Goal: Task Accomplishment & Management: Complete application form

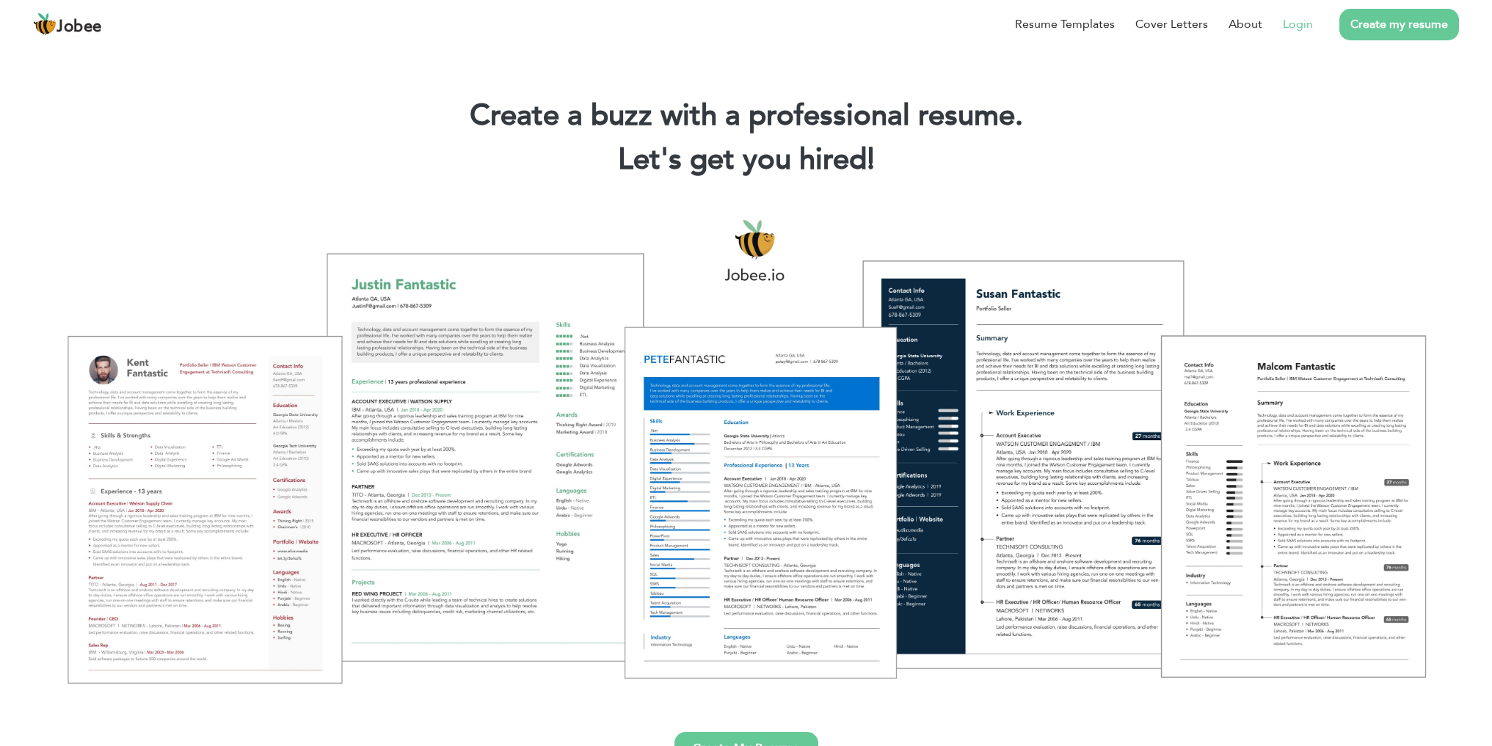
click at [1294, 31] on link "Login" at bounding box center [1298, 24] width 30 height 18
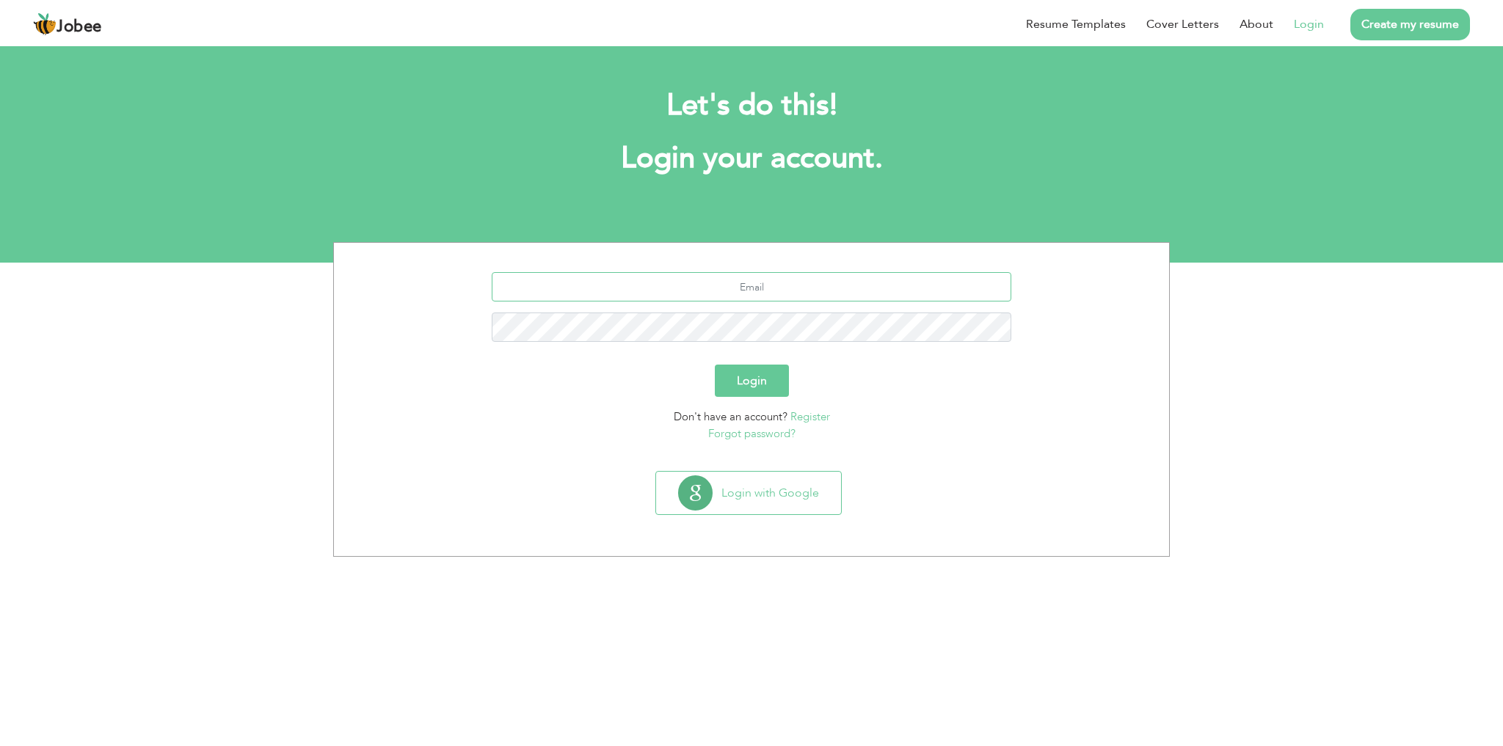
click at [746, 292] on input "text" at bounding box center [752, 286] width 520 height 29
click at [745, 290] on input "text" at bounding box center [752, 286] width 520 height 29
click at [784, 287] on input "text" at bounding box center [752, 286] width 520 height 29
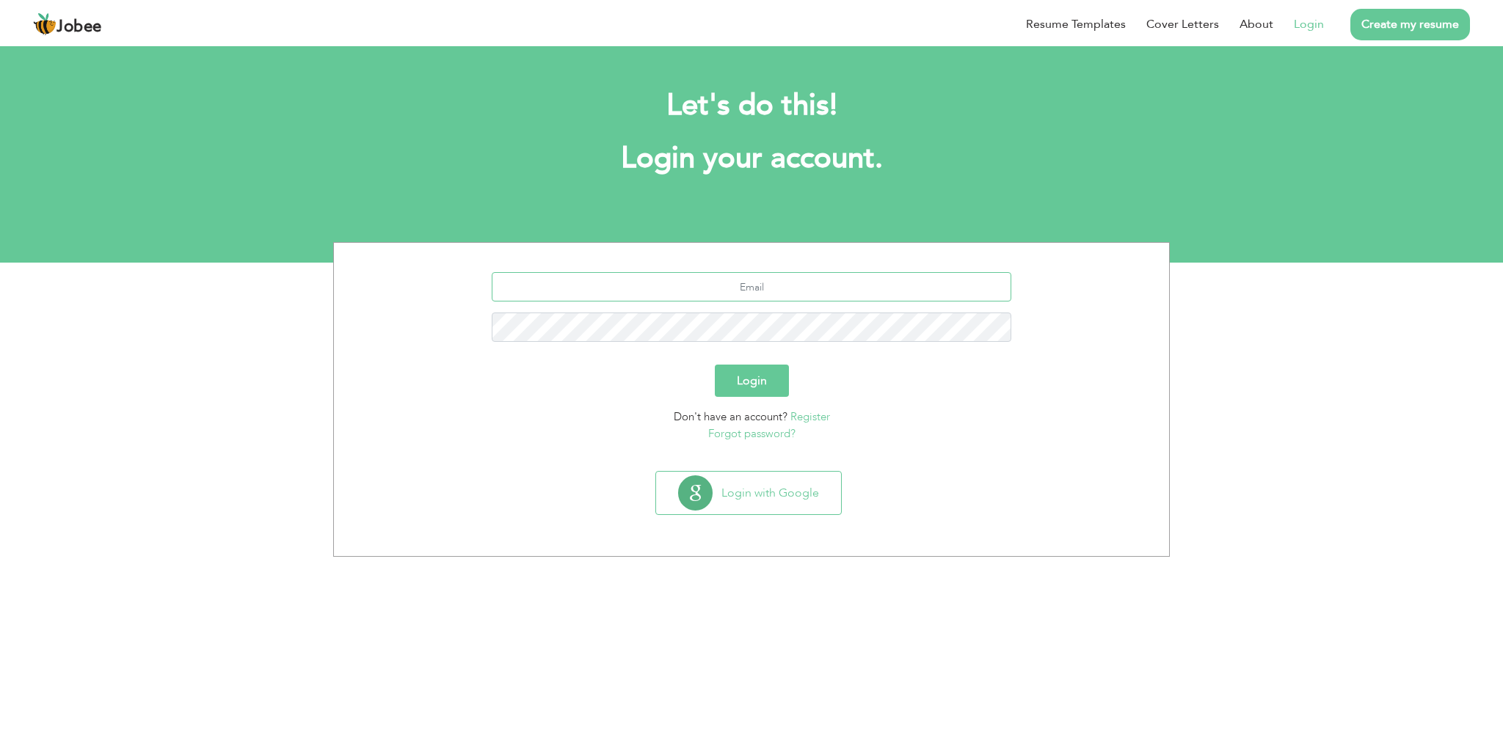
click at [784, 283] on input "text" at bounding box center [752, 286] width 520 height 29
type input "[EMAIL_ADDRESS][DOMAIN_NAME]"
click at [759, 385] on button "Login" at bounding box center [752, 381] width 74 height 32
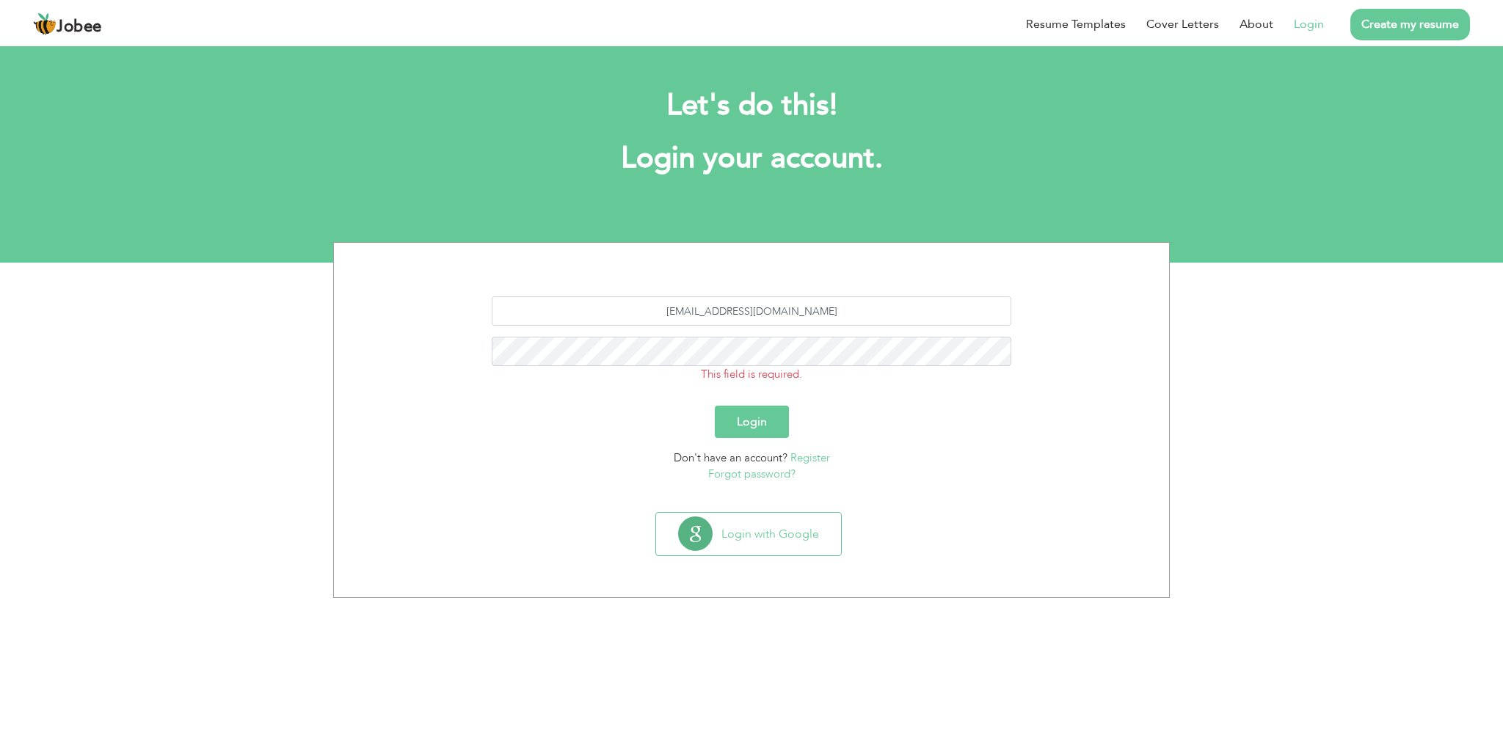
click at [749, 477] on link "Forgot password?" at bounding box center [751, 474] width 87 height 15
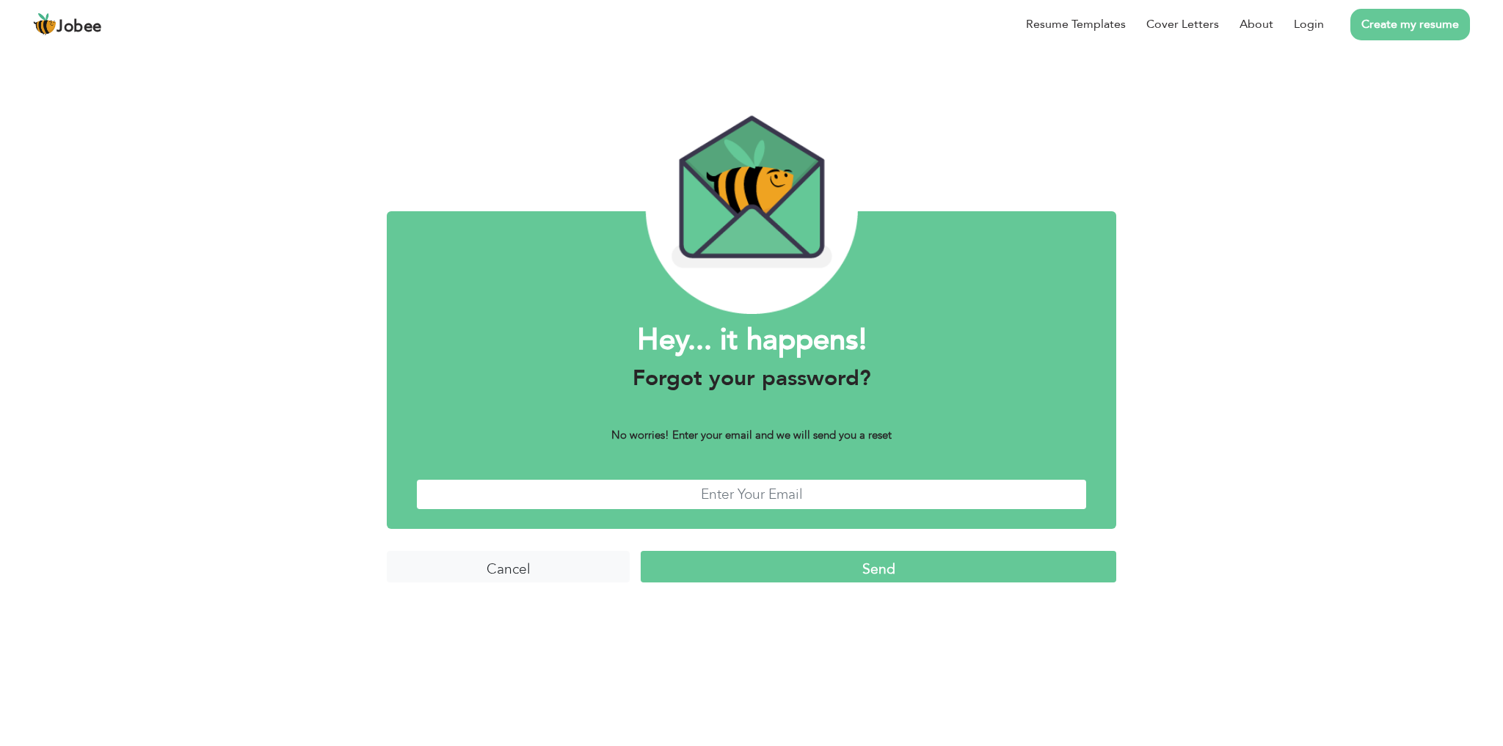
click at [757, 492] on input "text" at bounding box center [751, 495] width 671 height 32
type input "[EMAIL_ADDRESS][DOMAIN_NAME]"
click at [828, 566] on input "Send" at bounding box center [878, 567] width 475 height 32
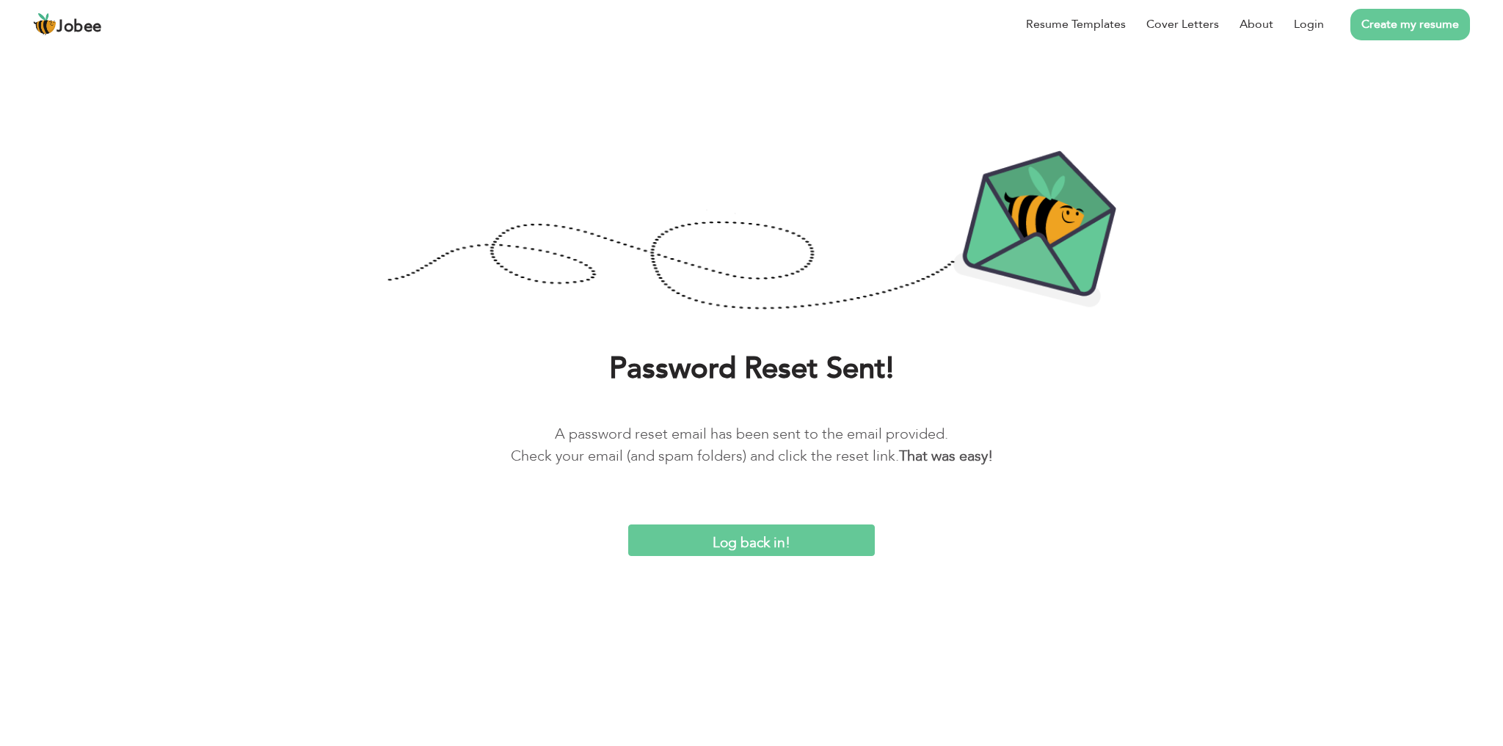
click at [762, 547] on input "Log back in!" at bounding box center [751, 541] width 247 height 32
click at [798, 542] on input "Log back in!" at bounding box center [751, 541] width 247 height 32
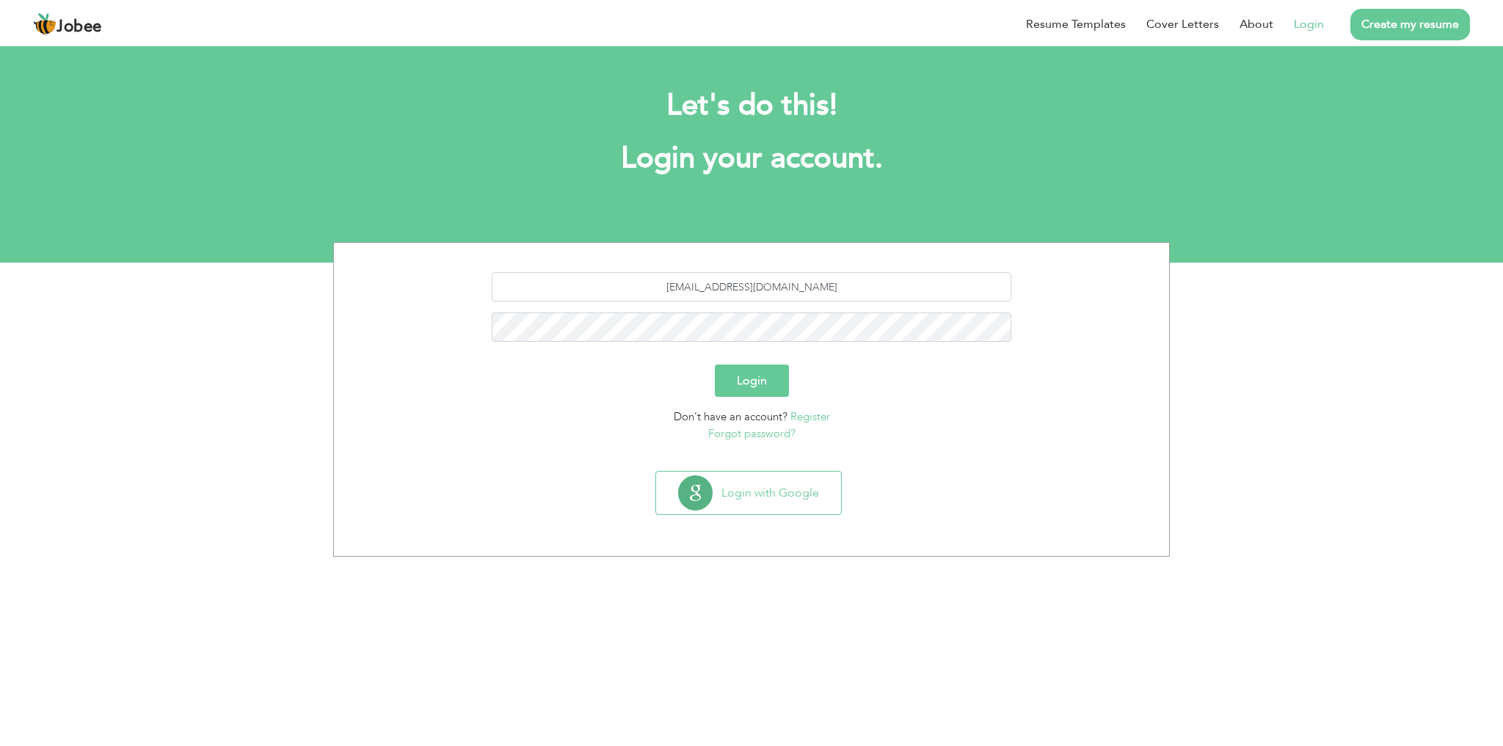
click at [748, 376] on button "Login" at bounding box center [752, 381] width 74 height 32
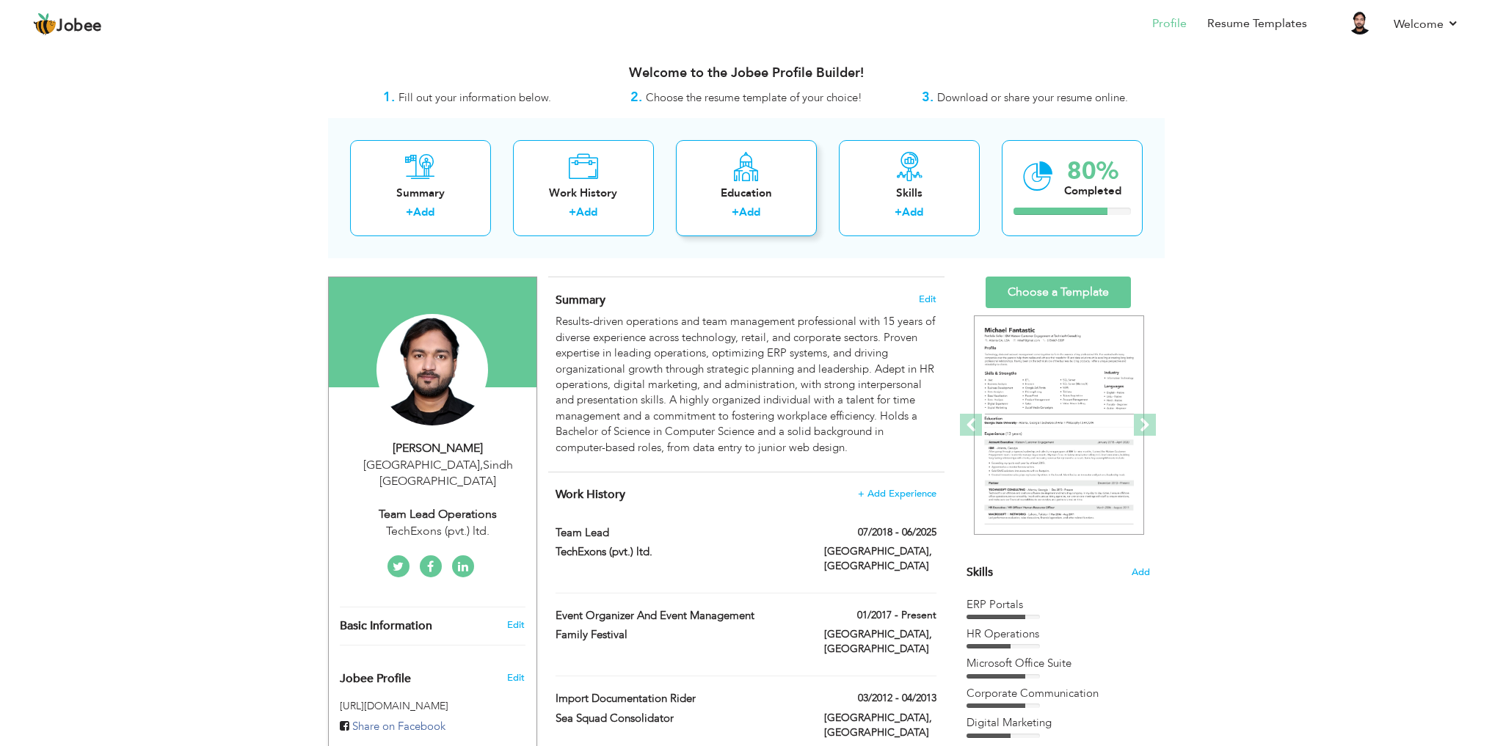
click at [726, 168] on div "Education + Add" at bounding box center [746, 188] width 141 height 96
radio input "true"
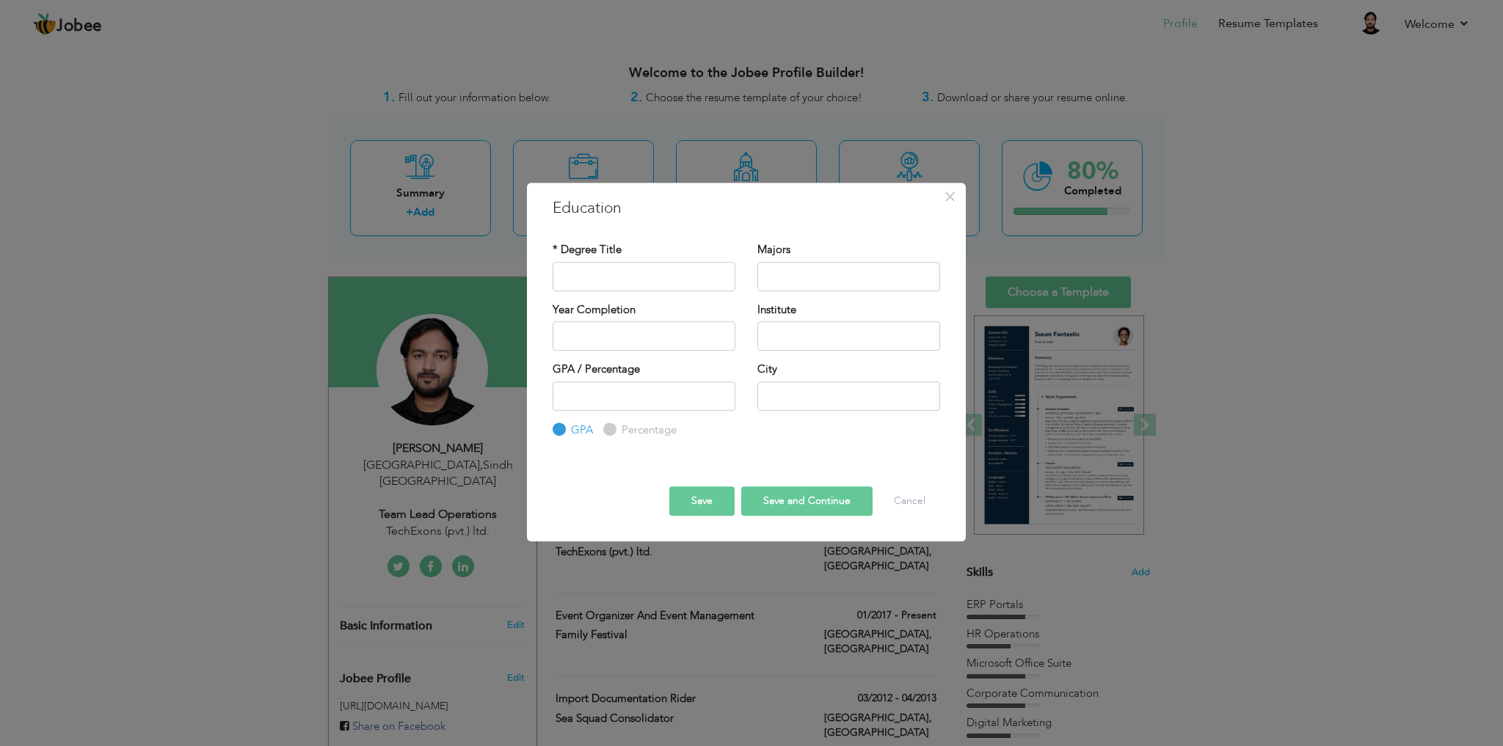
click at [710, 226] on div "× Education * Degree Title Majors Institute" at bounding box center [746, 363] width 439 height 360
click at [944, 204] on span "×" at bounding box center [950, 196] width 12 height 26
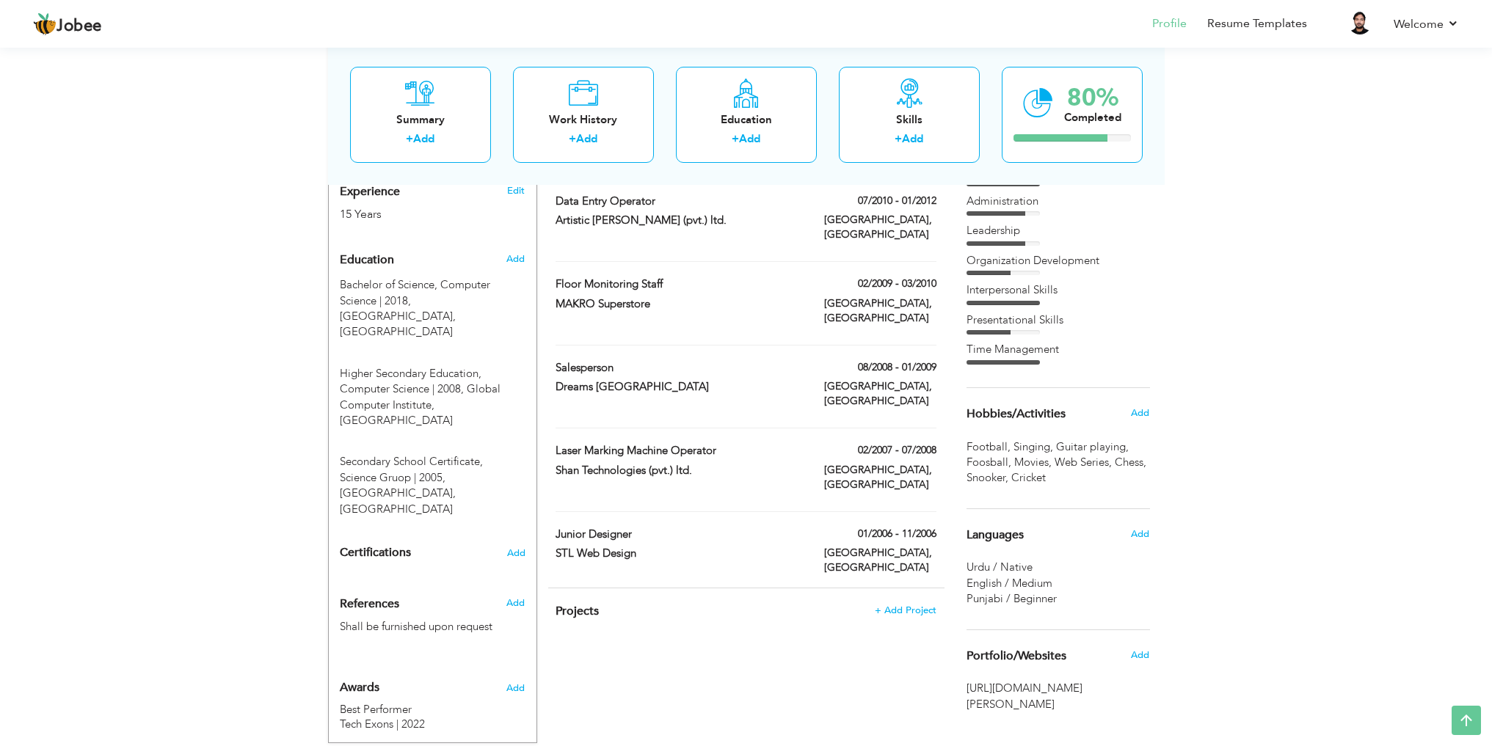
scroll to position [587, 0]
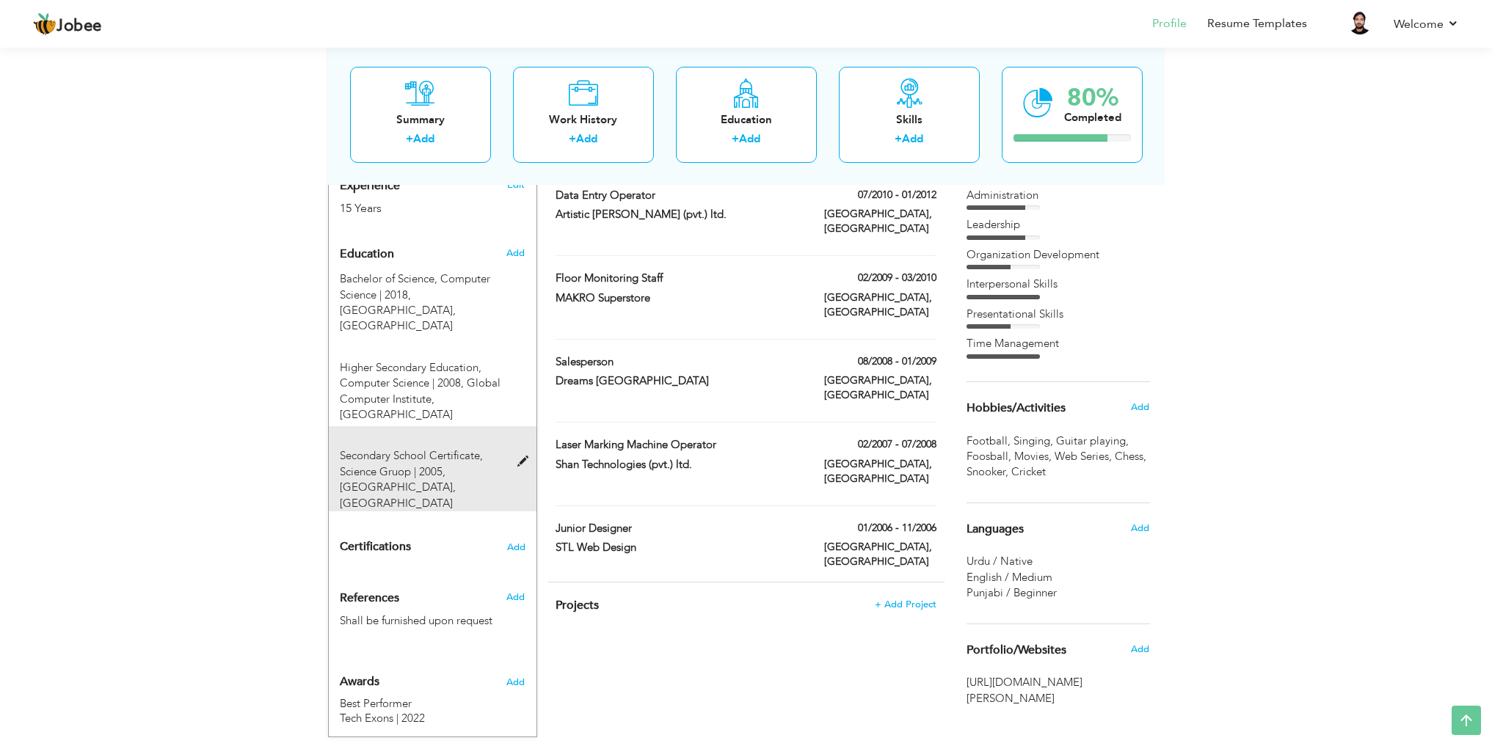
click at [426, 448] on span "Secondary School Certificate, Science Gruop | 2005," at bounding box center [411, 463] width 143 height 30
type input "Secondary School Certificate"
type input "Science Gruop"
type input "2005"
type input "[GEOGRAPHIC_DATA]"
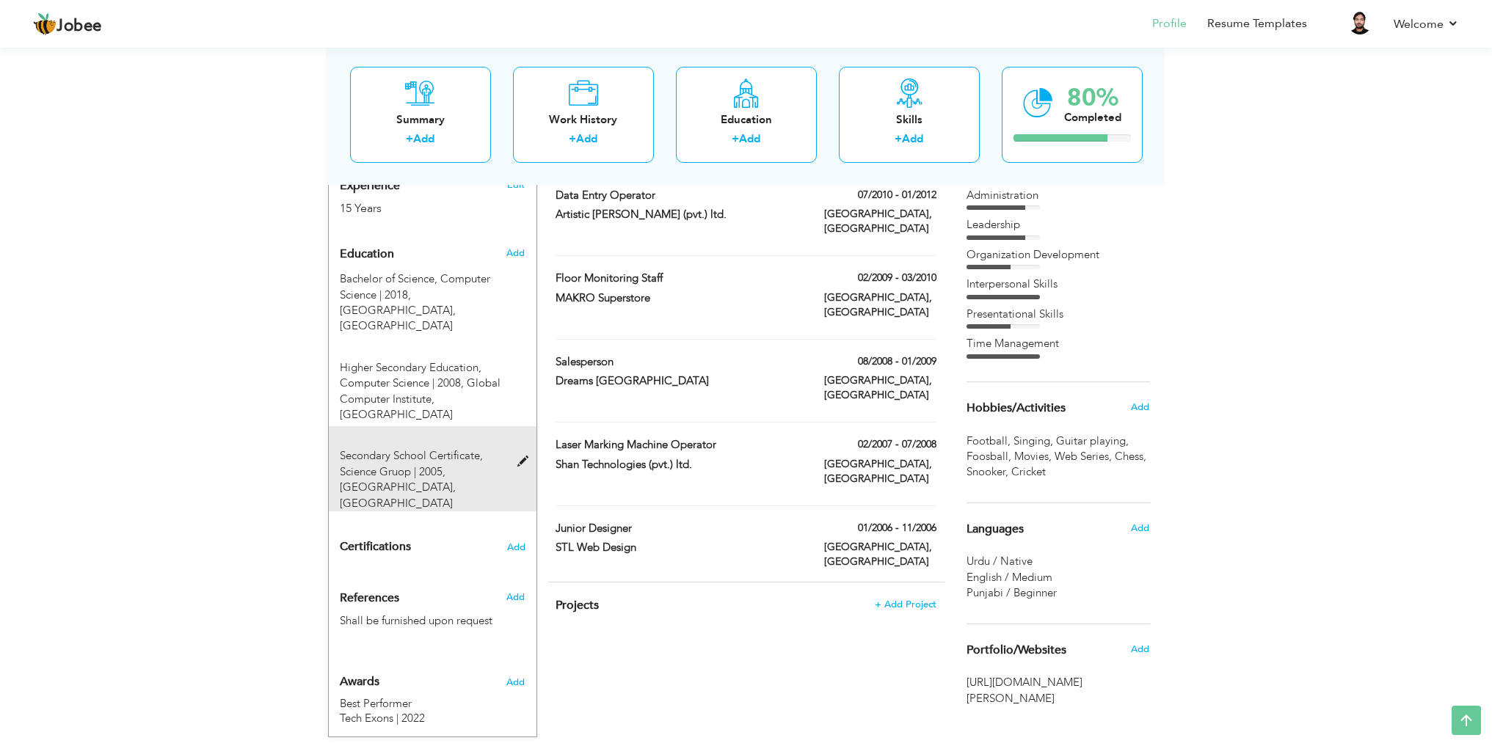
type input "62.3"
radio input "false"
radio input "true"
type input "[GEOGRAPHIC_DATA]"
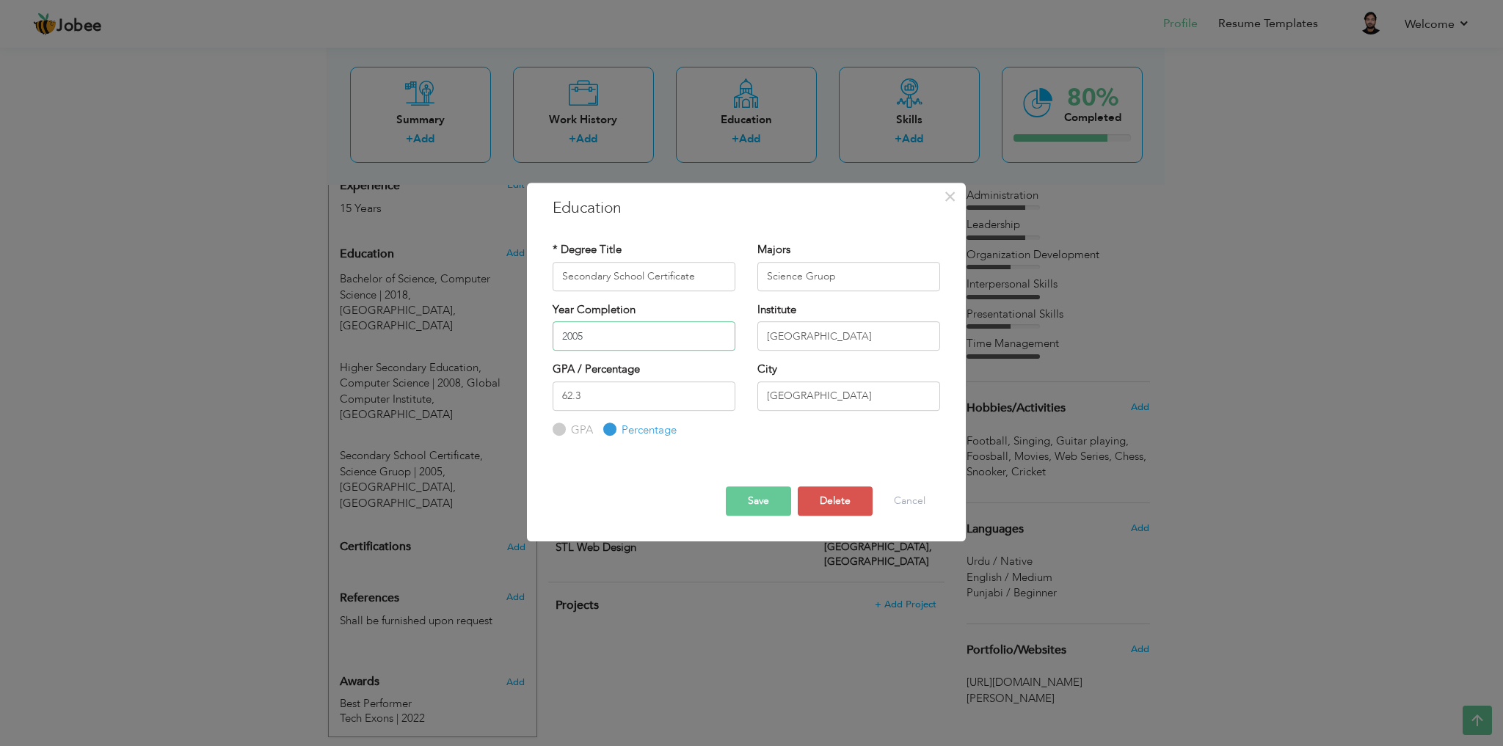
click at [664, 332] on input "2005" at bounding box center [644, 335] width 183 height 29
click at [663, 451] on span "2006" at bounding box center [671, 446] width 40 height 40
type input "2006"
click at [738, 502] on button "Save" at bounding box center [758, 500] width 65 height 29
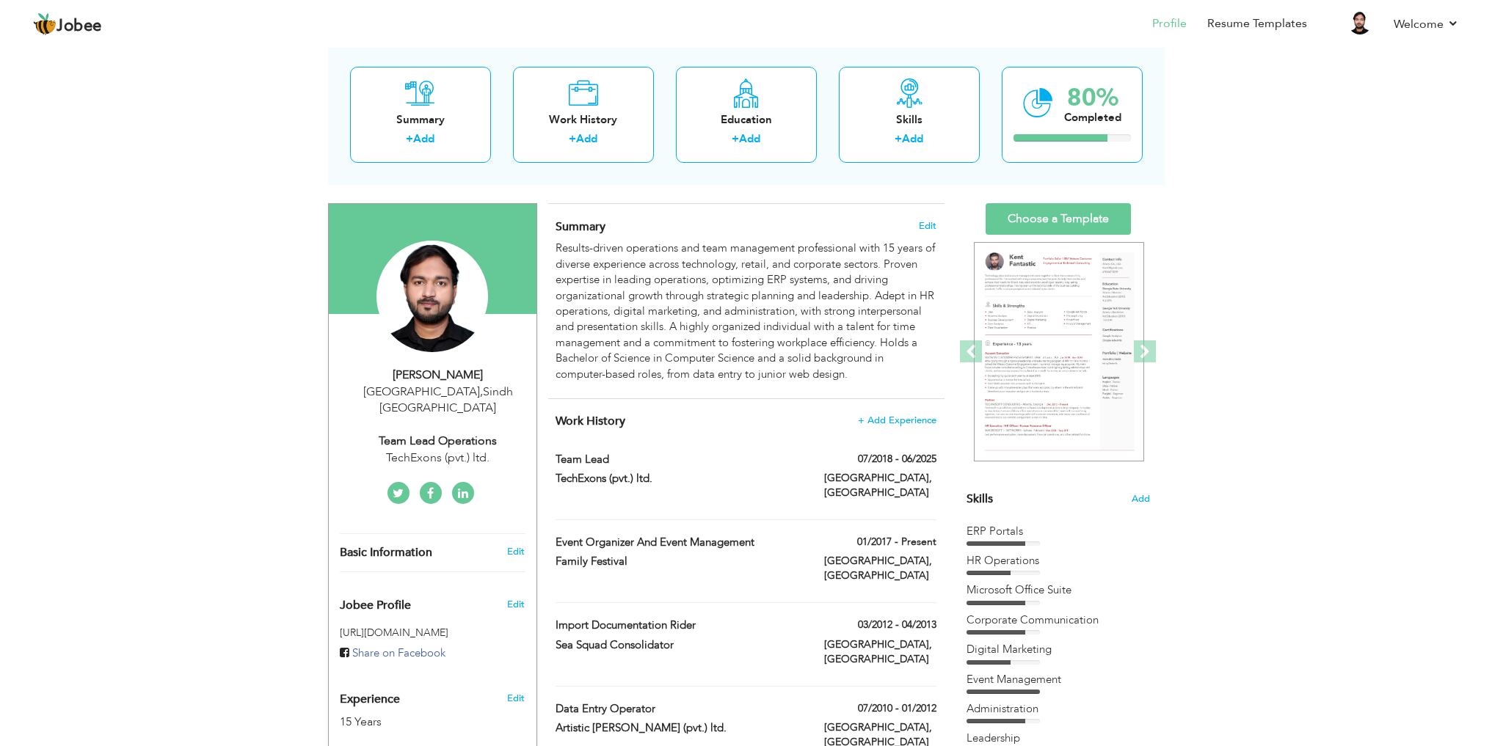
scroll to position [0, 0]
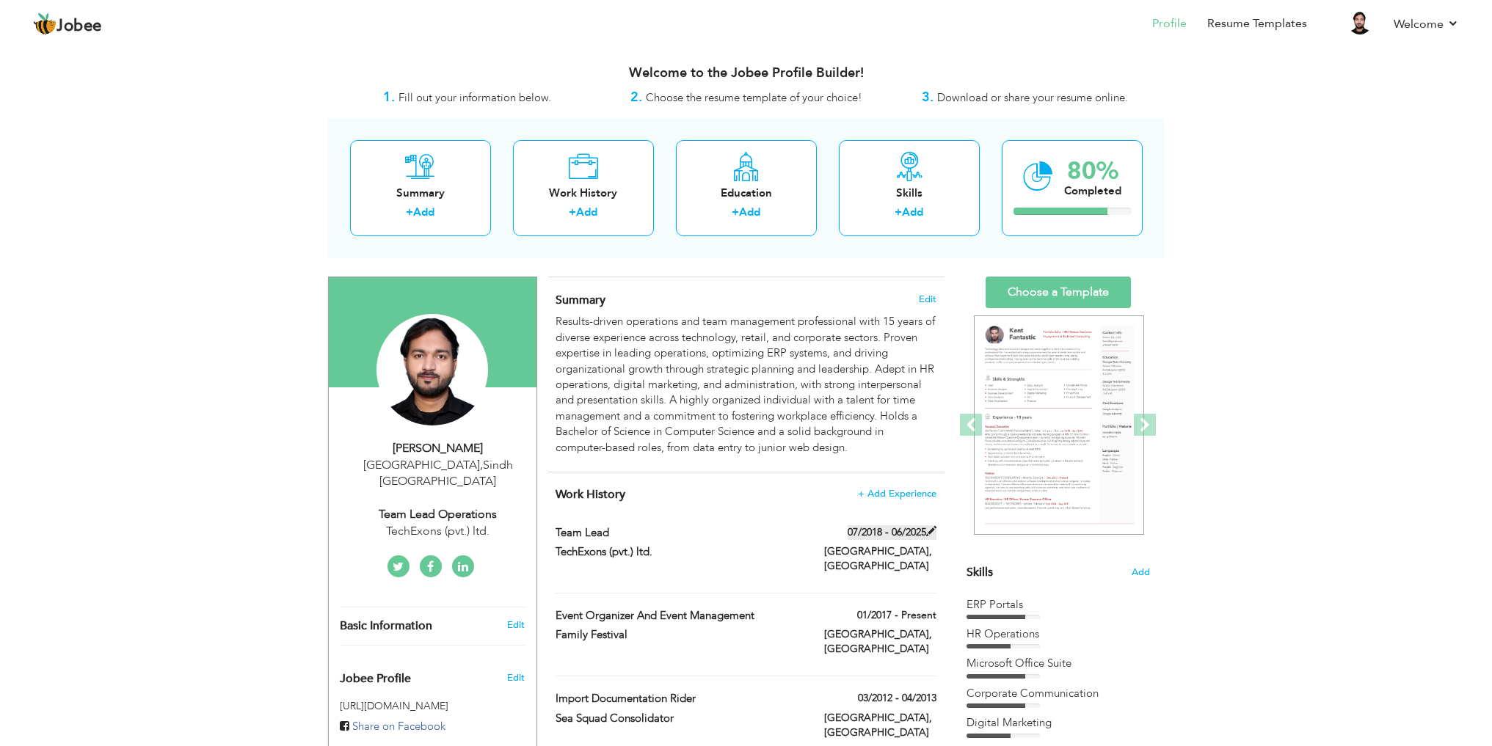
click at [932, 533] on span at bounding box center [931, 531] width 10 height 10
type input "Team Lead"
type input "TechExons (pvt.) ltd."
type input "07/2018"
type input "06/2025"
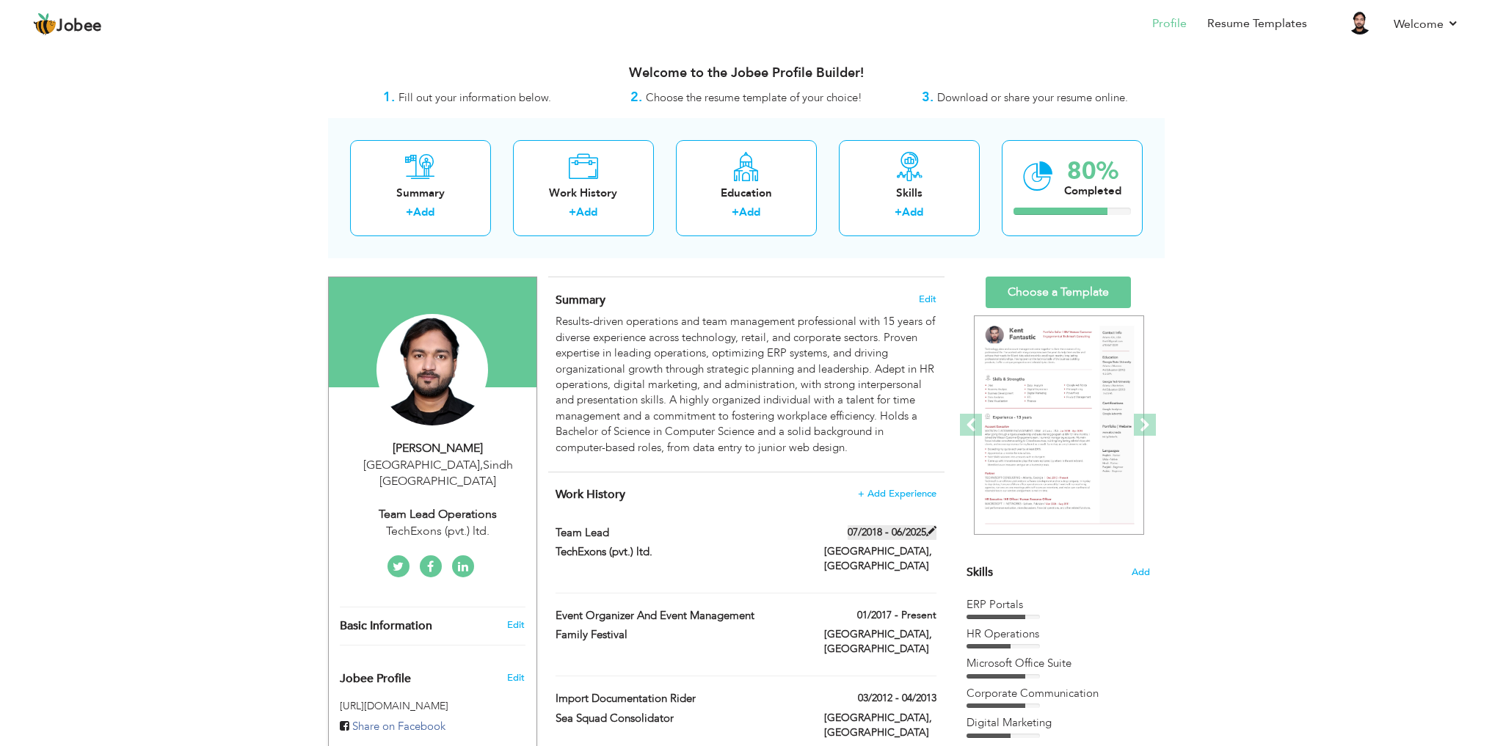
type input "Pakistan"
type input "Karachi"
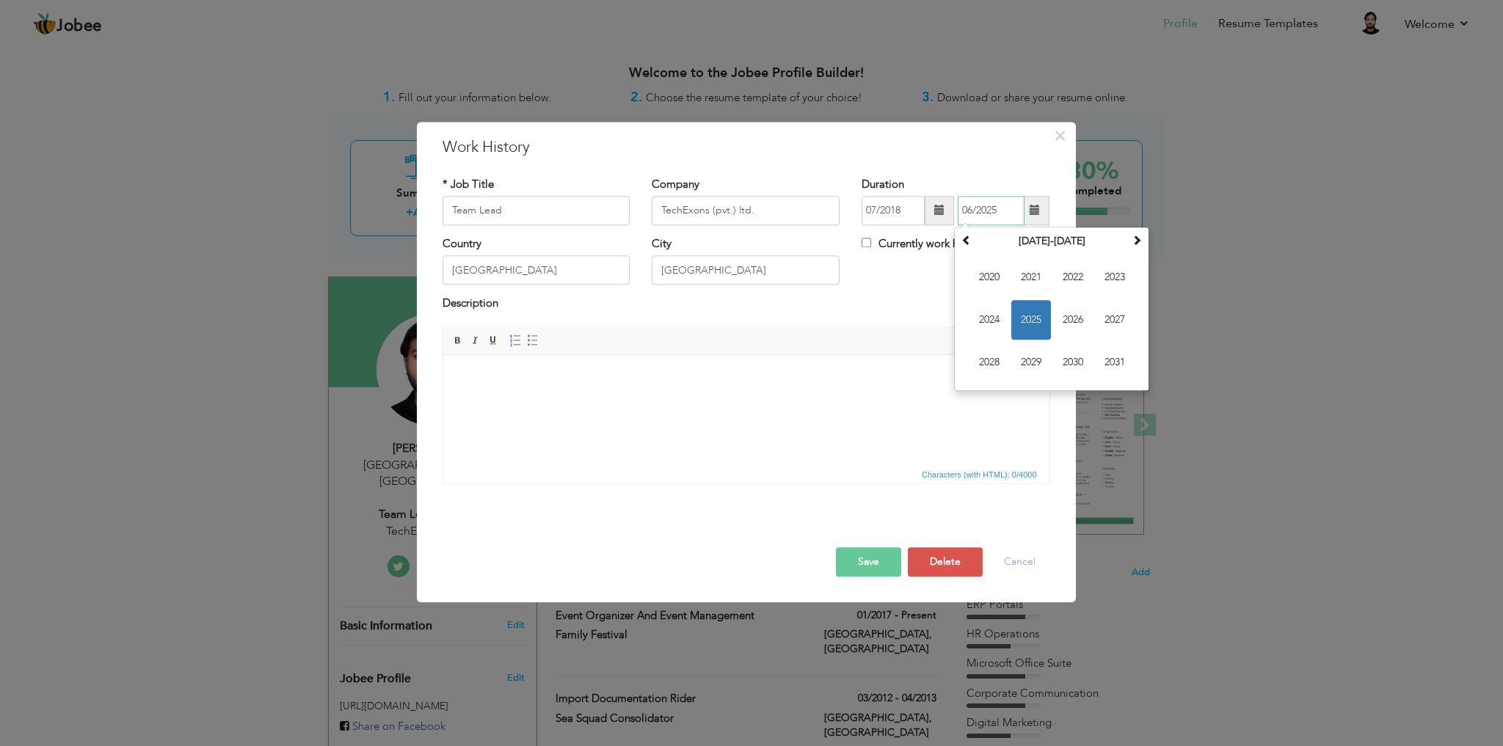
click at [984, 214] on input "06/2025" at bounding box center [991, 210] width 67 height 29
click at [1032, 323] on span "2025" at bounding box center [1031, 320] width 40 height 40
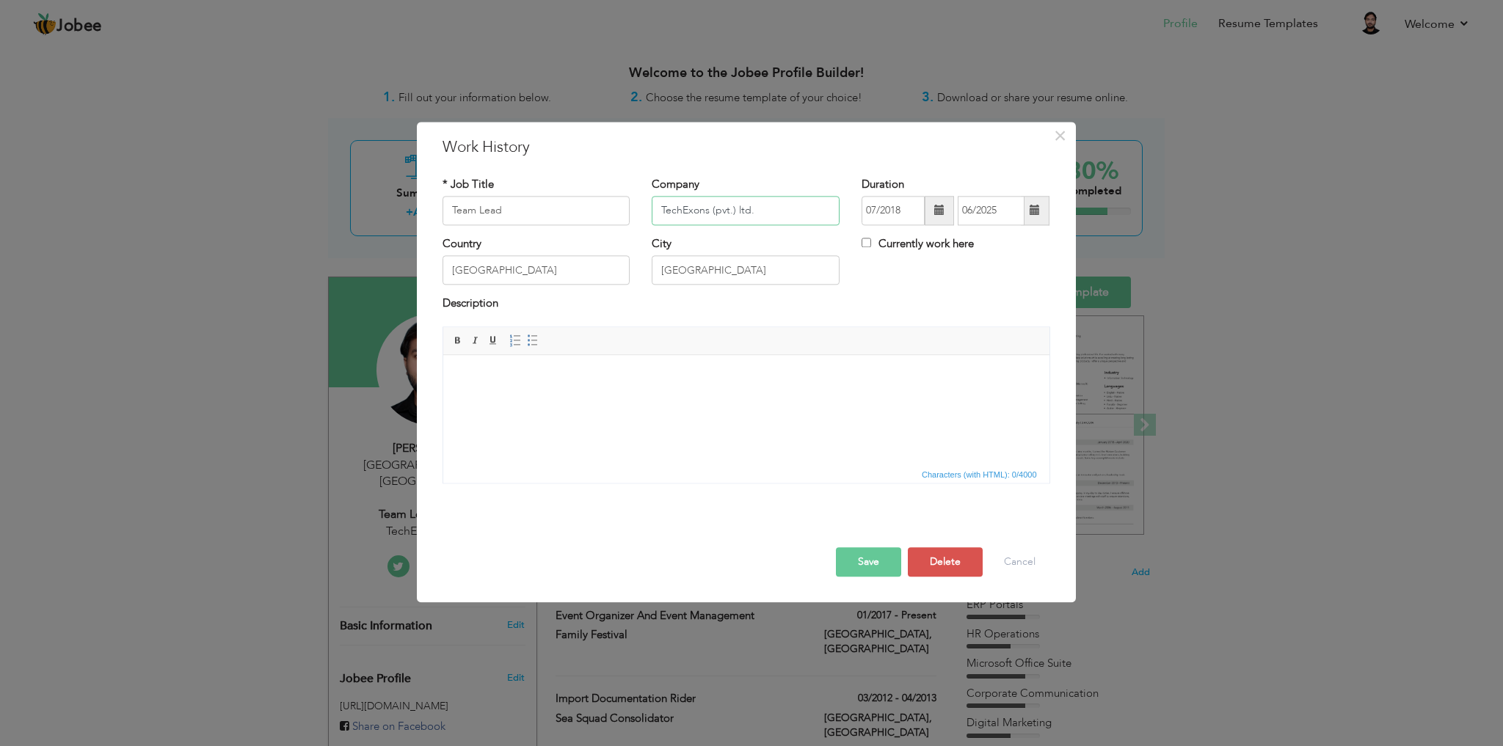
click at [735, 211] on input "TechExons (pvt.) ltd." at bounding box center [746, 210] width 188 height 29
click at [982, 208] on input "06/2025" at bounding box center [991, 210] width 67 height 29
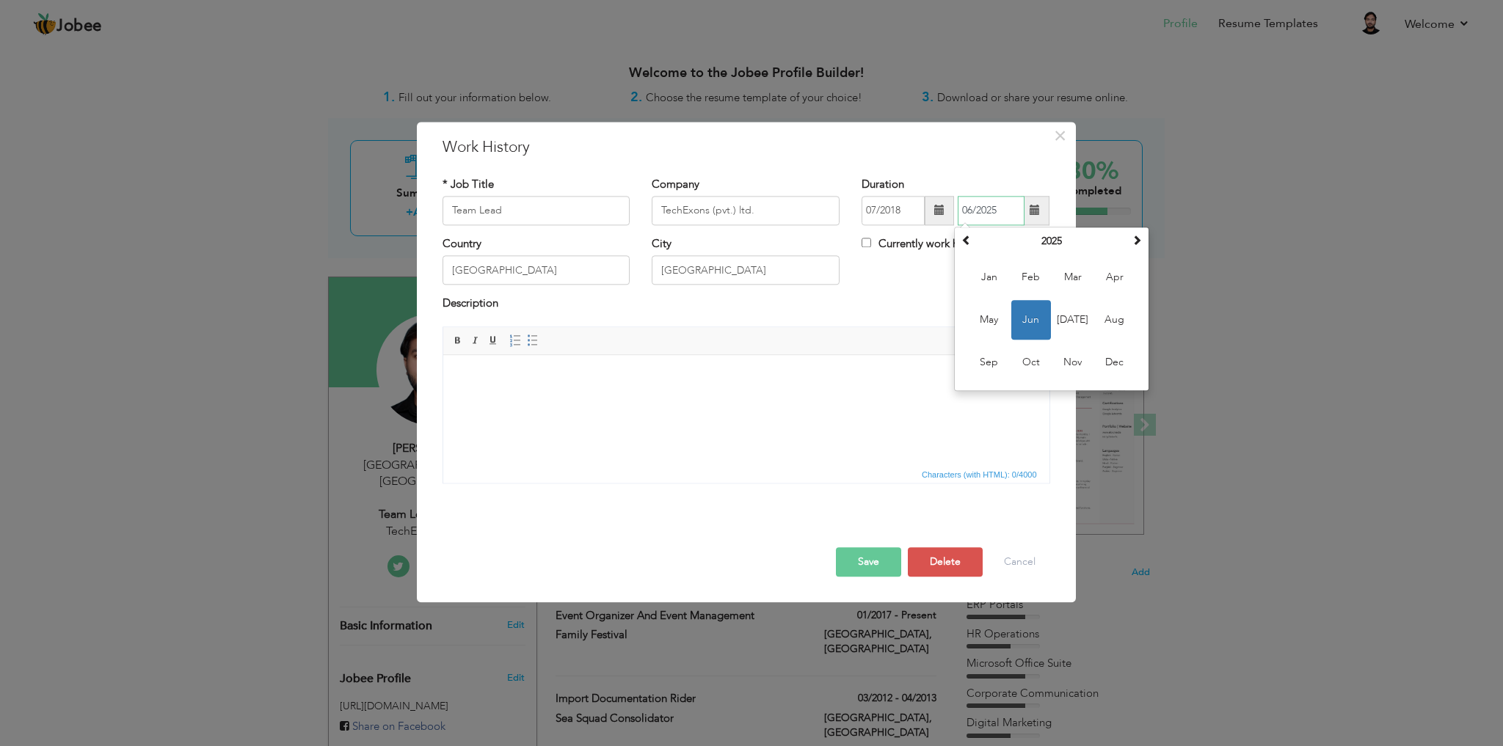
click at [1029, 320] on span "Jun" at bounding box center [1031, 320] width 40 height 40
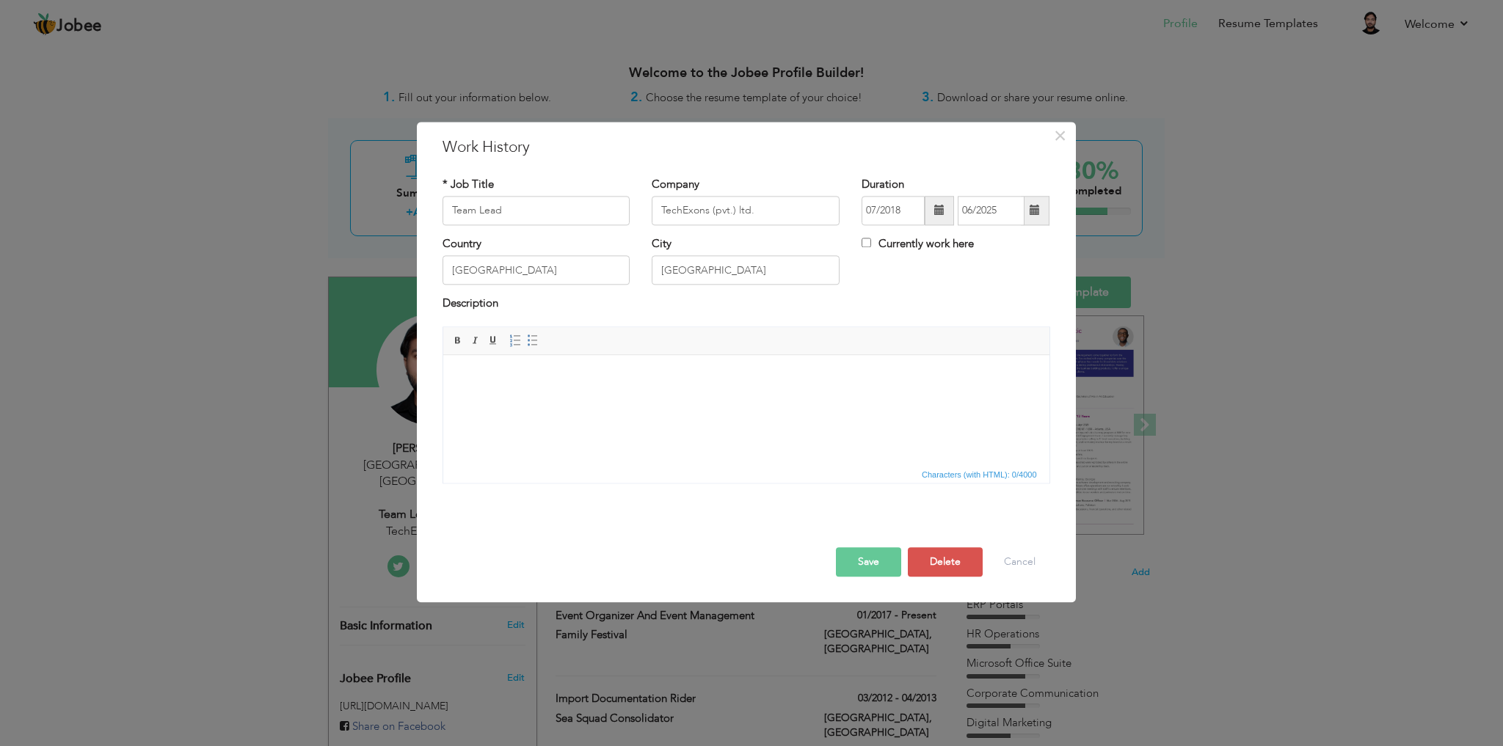
click at [866, 570] on button "Save" at bounding box center [868, 561] width 65 height 29
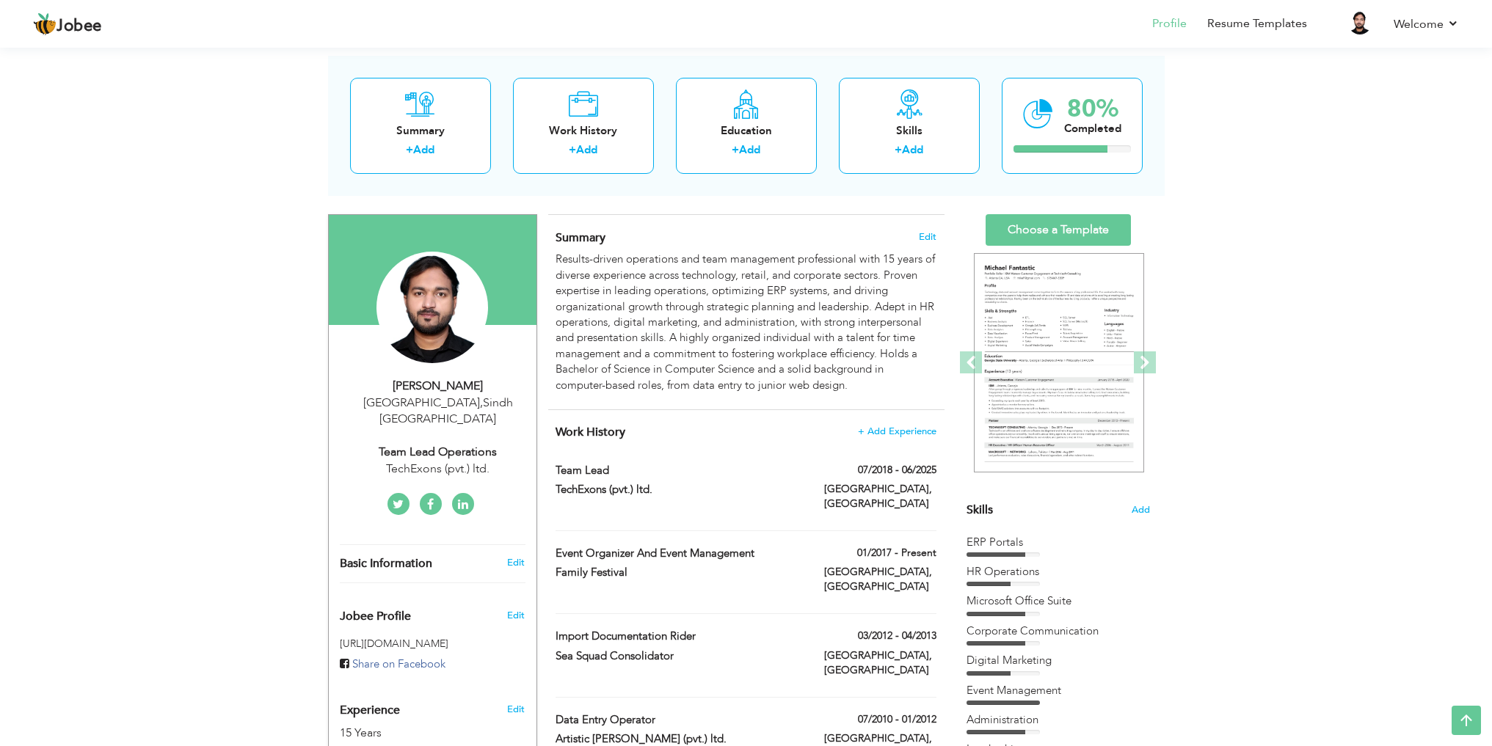
scroll to position [23, 0]
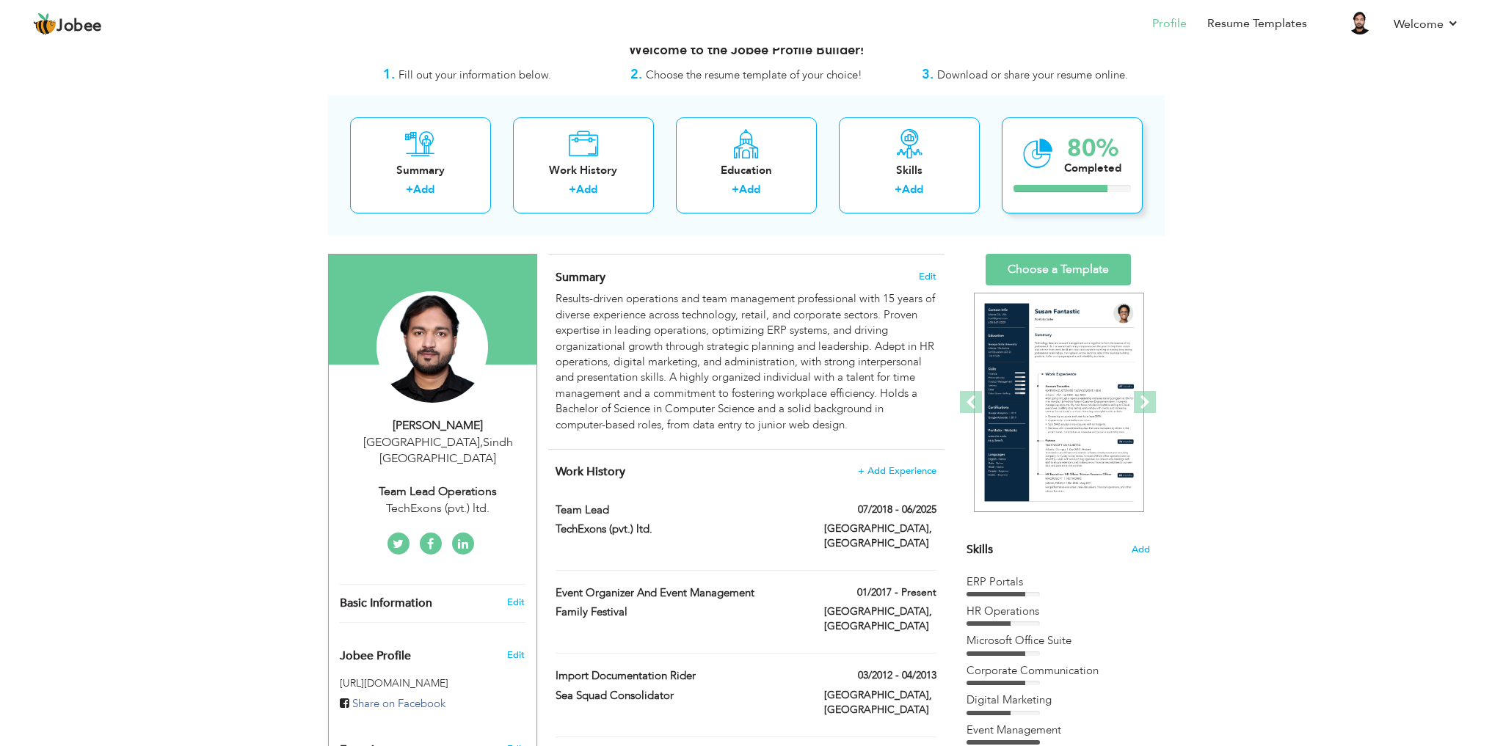
click at [1093, 169] on div "Completed" at bounding box center [1092, 168] width 57 height 15
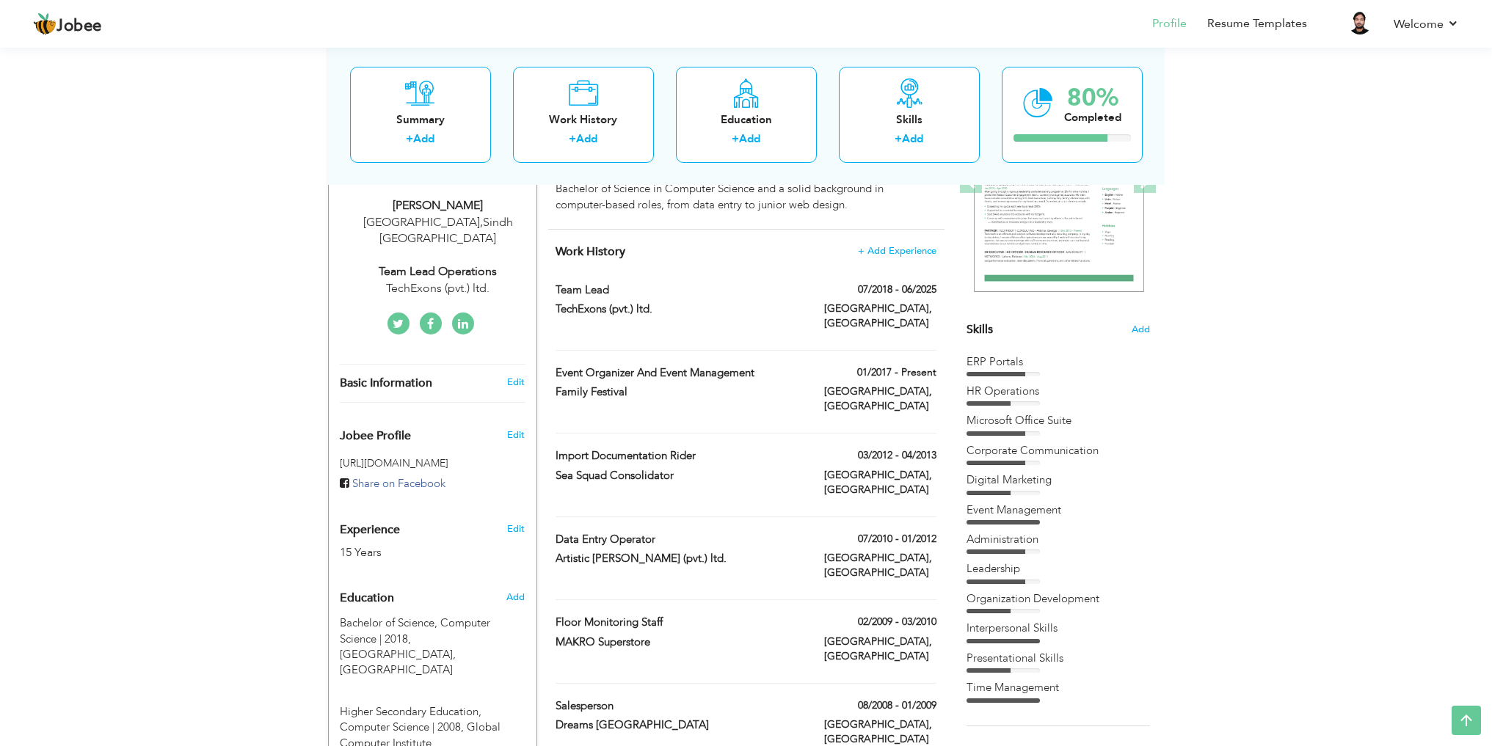
scroll to position [0, 0]
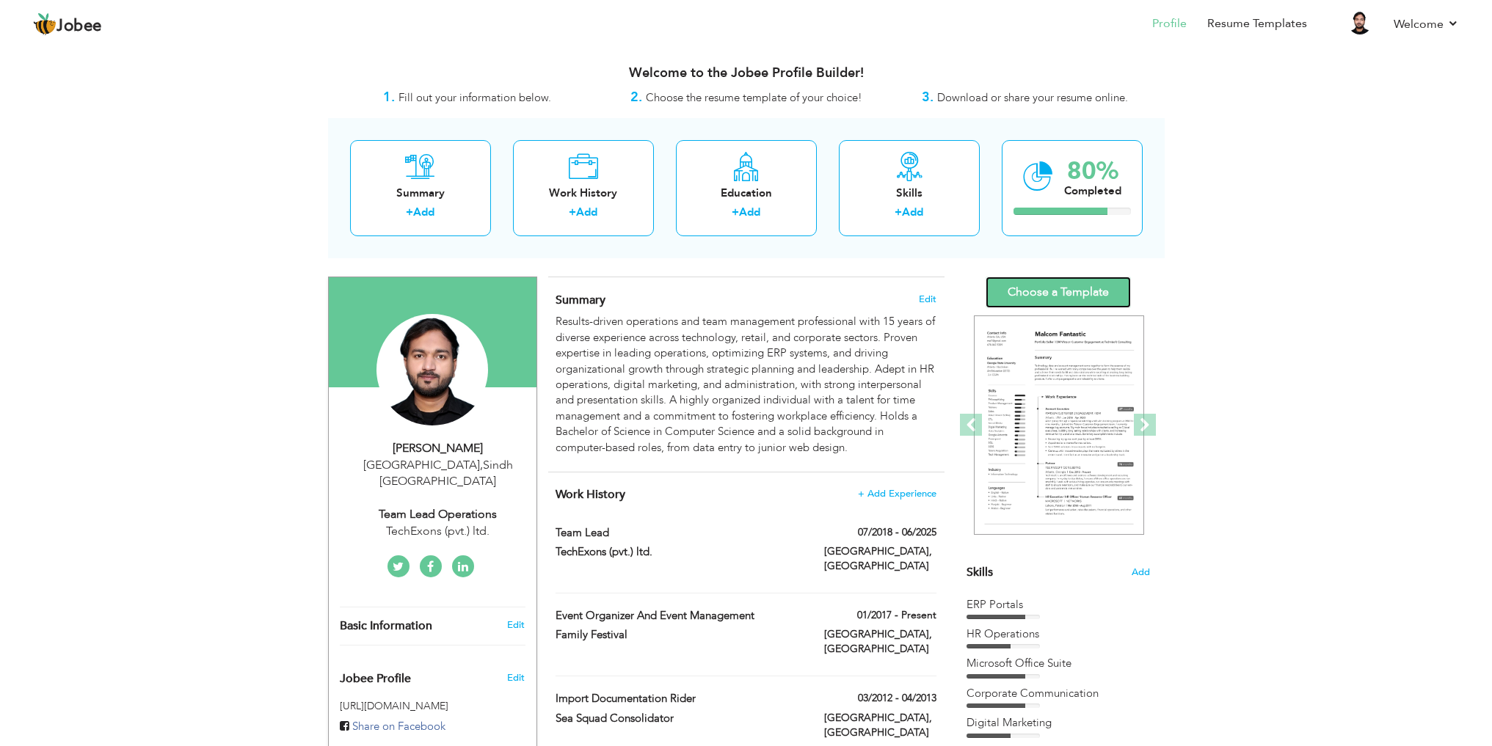
click at [1065, 288] on link "Choose a Template" at bounding box center [1057, 293] width 145 height 32
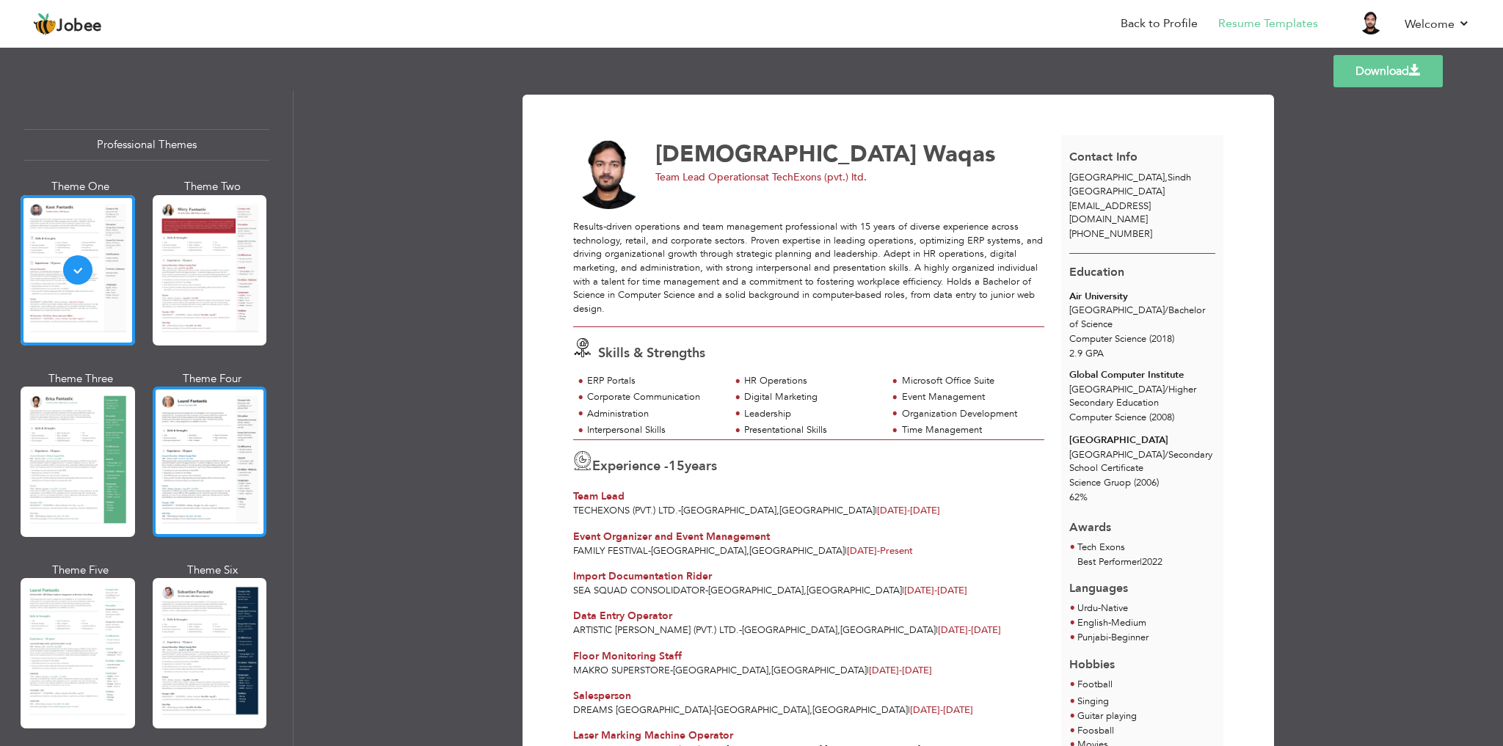
click at [189, 457] on div at bounding box center [210, 462] width 114 height 150
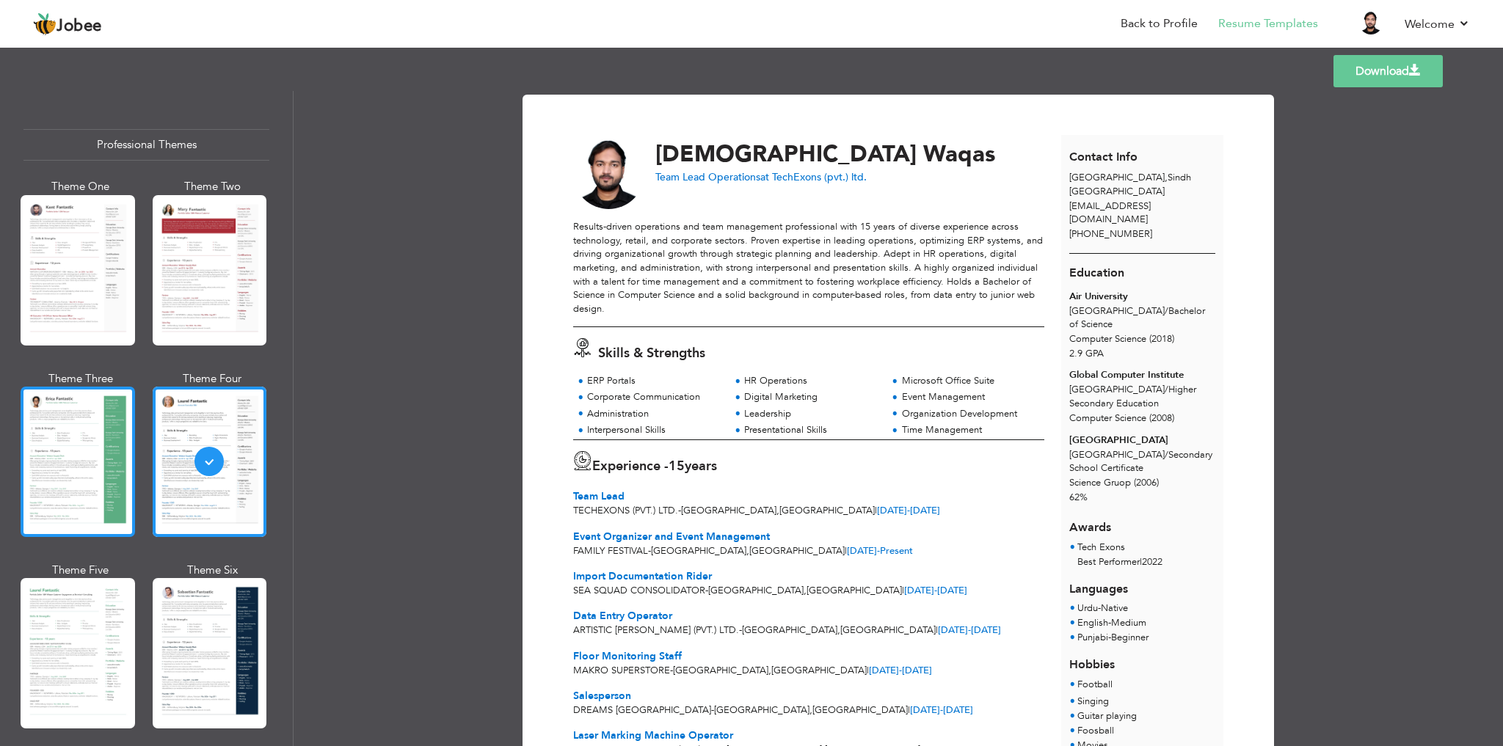
click at [84, 434] on div at bounding box center [78, 462] width 114 height 150
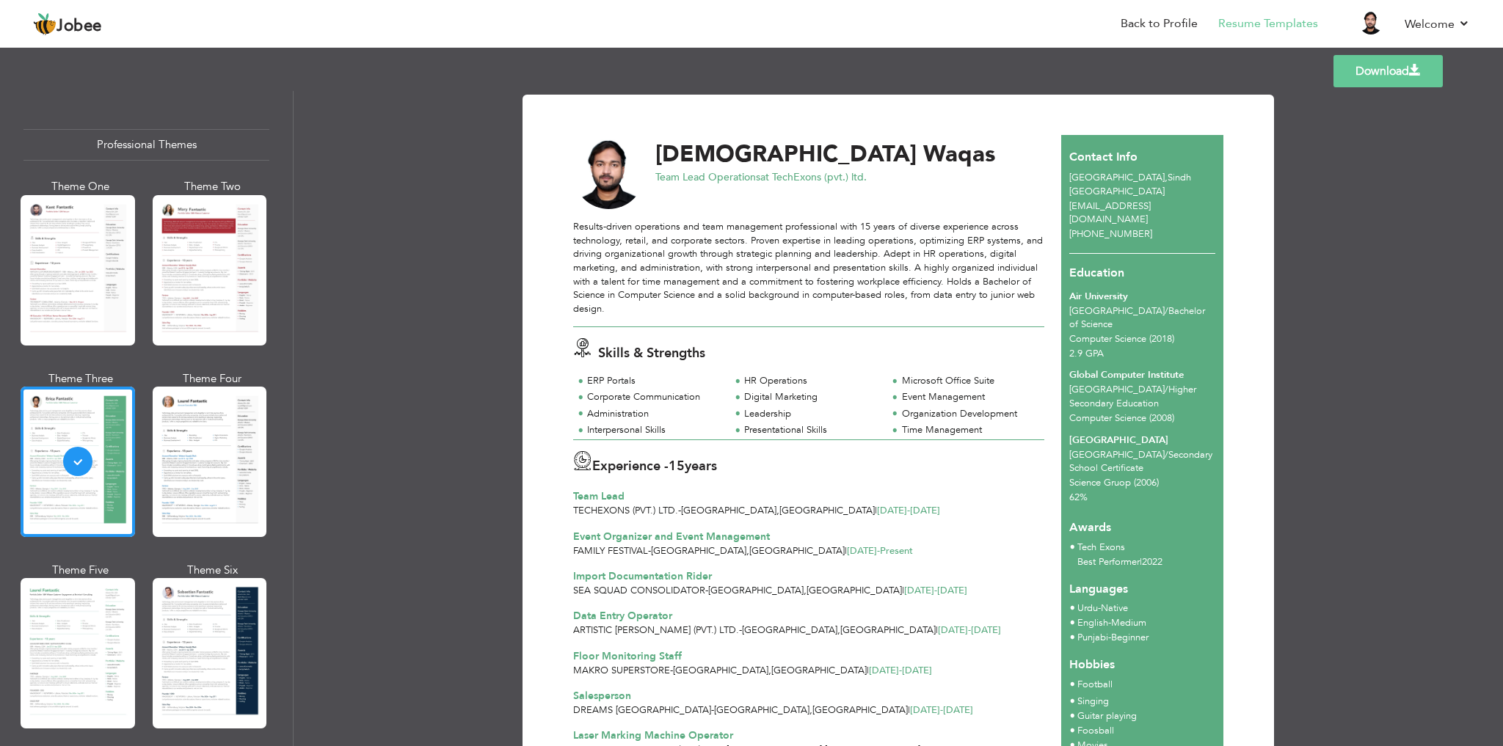
click at [1415, 71] on span at bounding box center [1415, 71] width 12 height 12
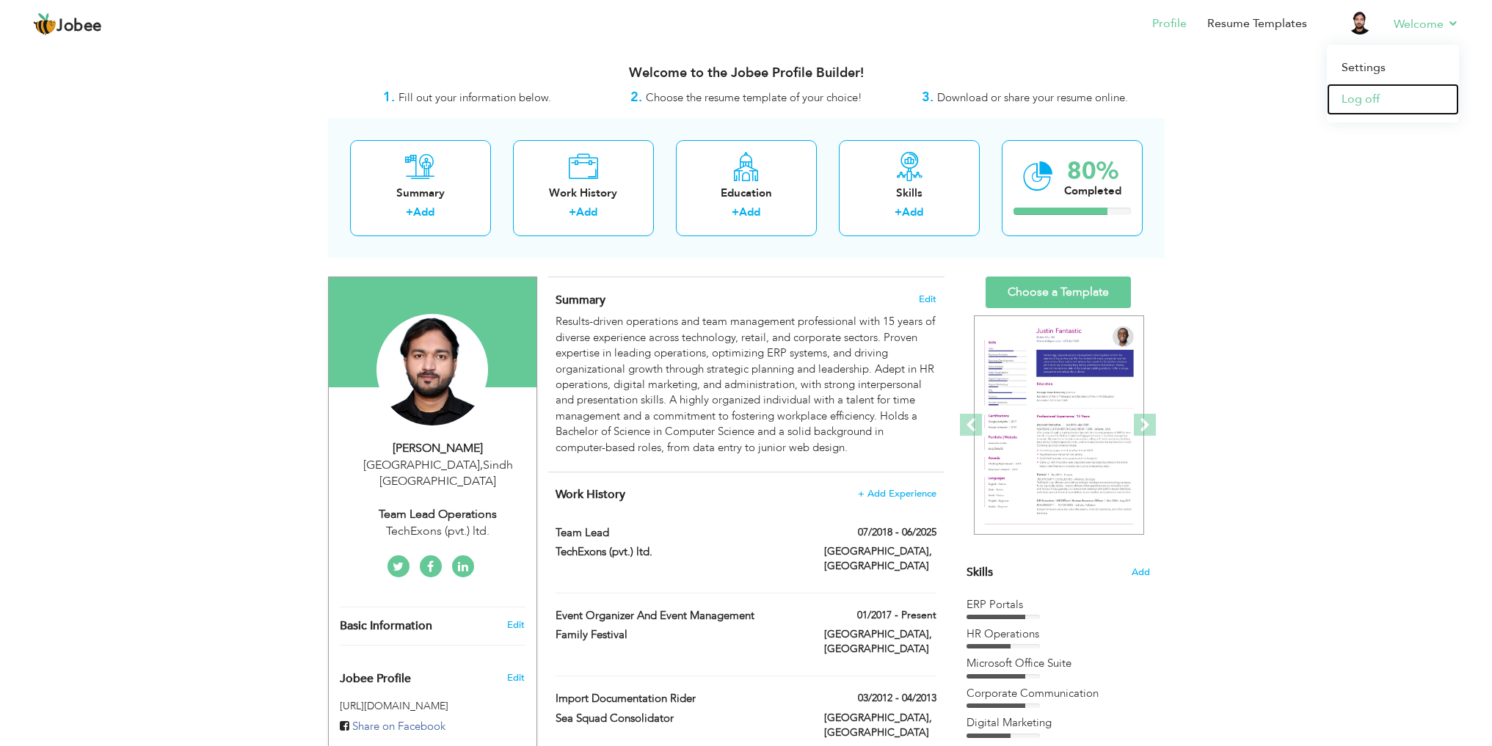
click at [1352, 98] on link "Log off" at bounding box center [1393, 100] width 132 height 32
